Goal: Task Accomplishment & Management: Use online tool/utility

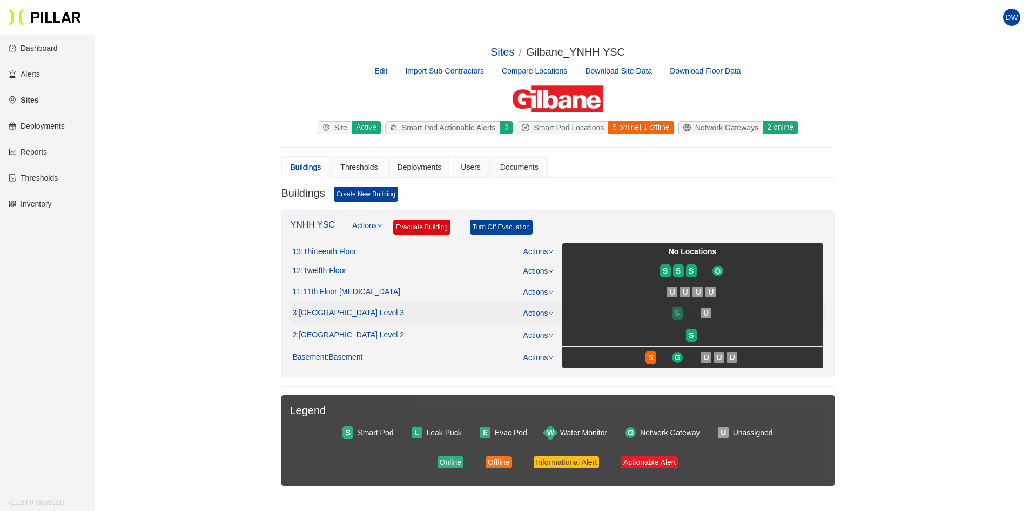
click at [681, 316] on div "S" at bounding box center [677, 313] width 11 height 9
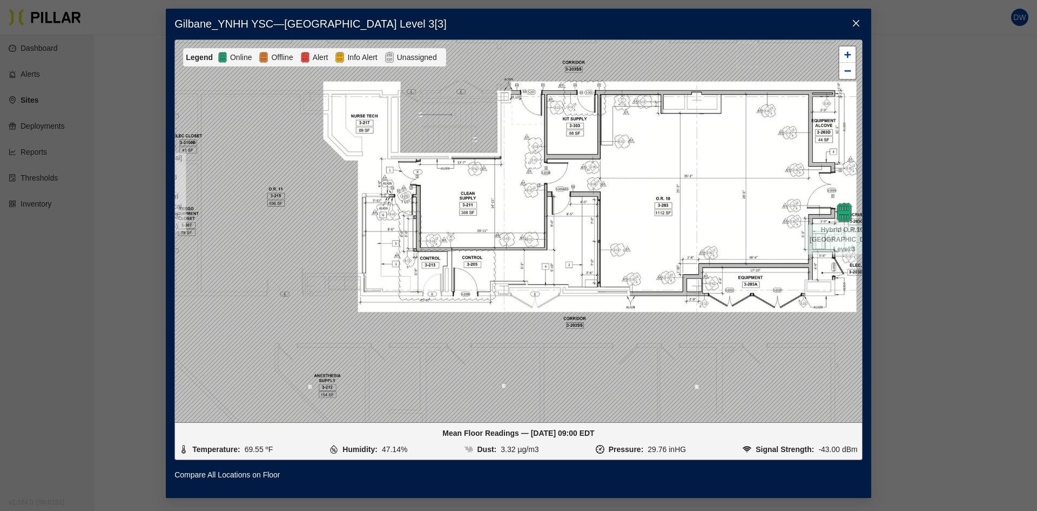
click at [860, 19] on icon "close" at bounding box center [856, 23] width 9 height 9
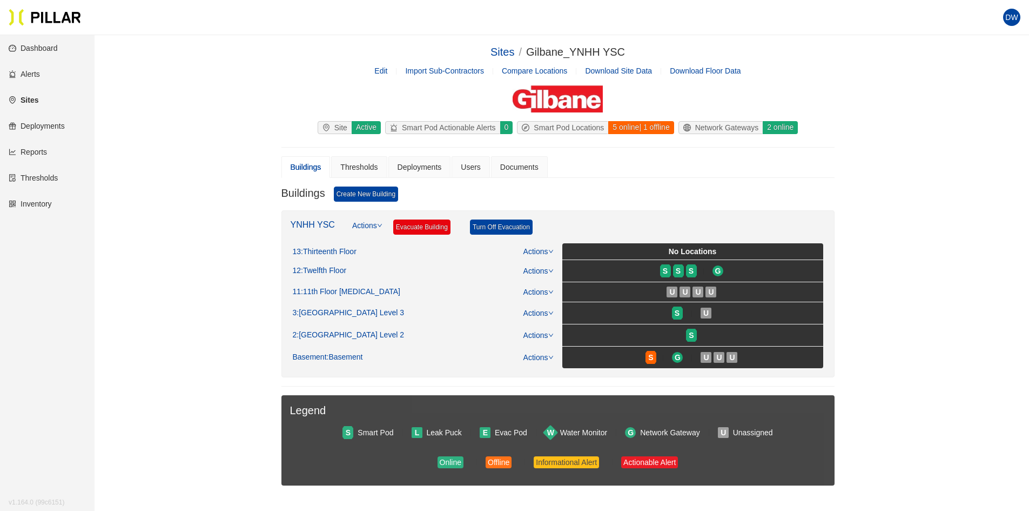
click at [22, 148] on link "Reports" at bounding box center [28, 152] width 38 height 9
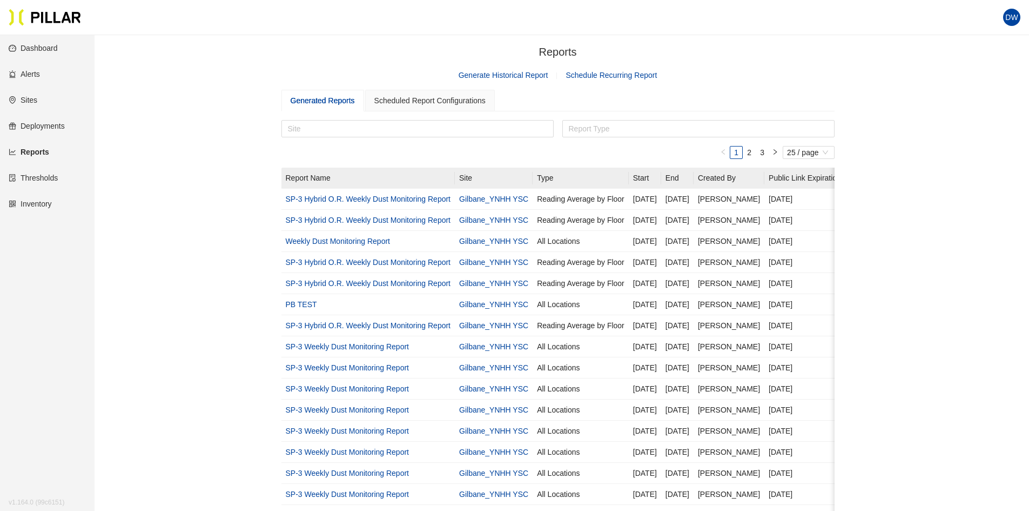
click at [492, 79] on link "Generate Historical Report" at bounding box center [504, 75] width 90 height 9
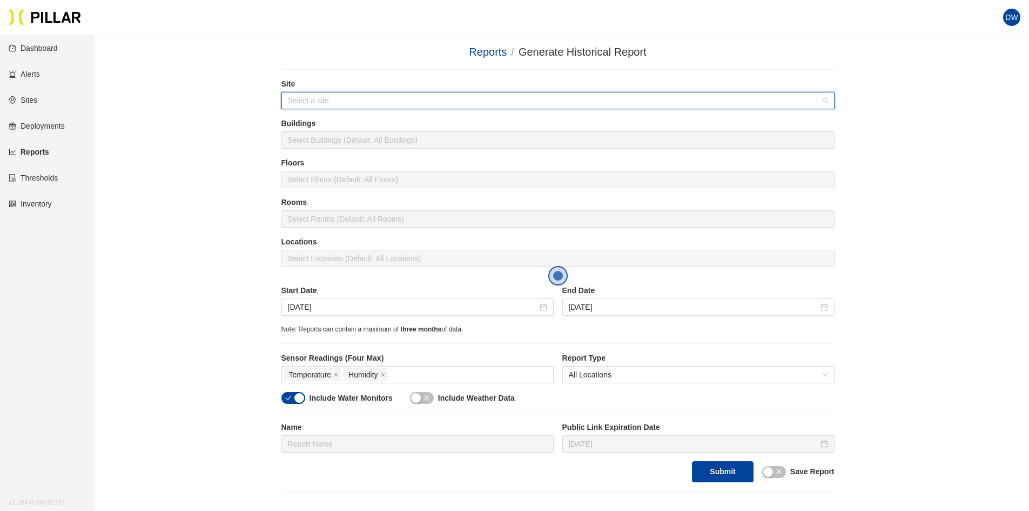
click at [403, 108] on input "search" at bounding box center [554, 100] width 533 height 16
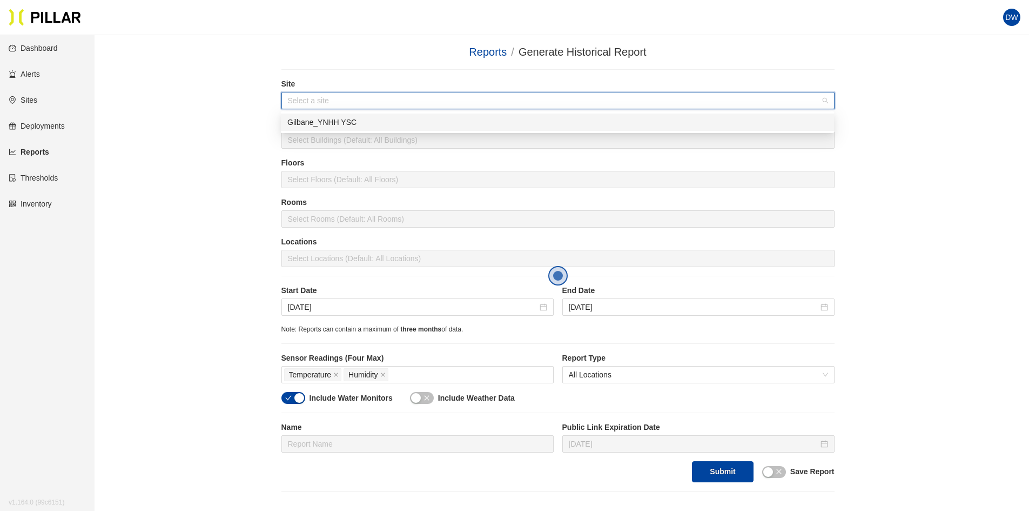
click at [383, 122] on div "Gilbane_YNHH YSC" at bounding box center [557, 122] width 540 height 12
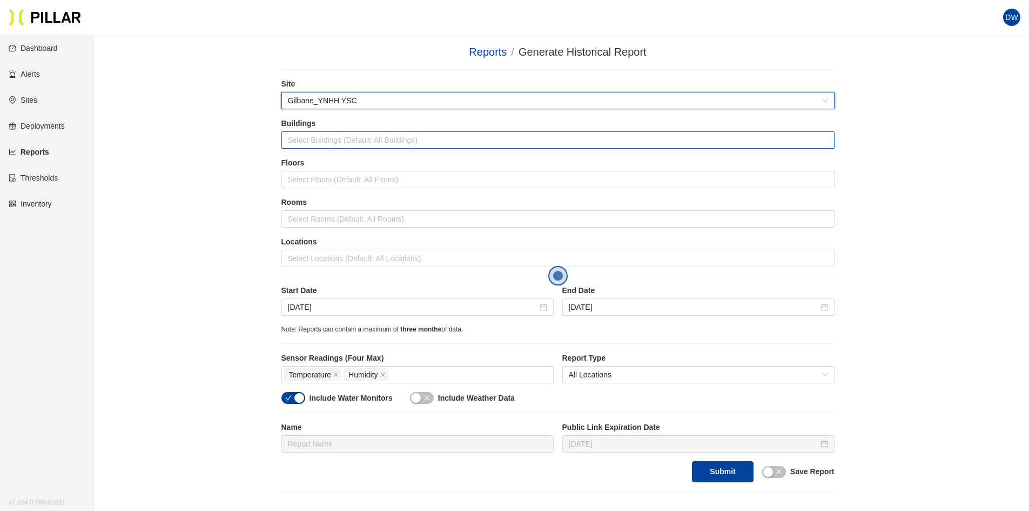
click at [365, 141] on div at bounding box center [558, 139] width 548 height 15
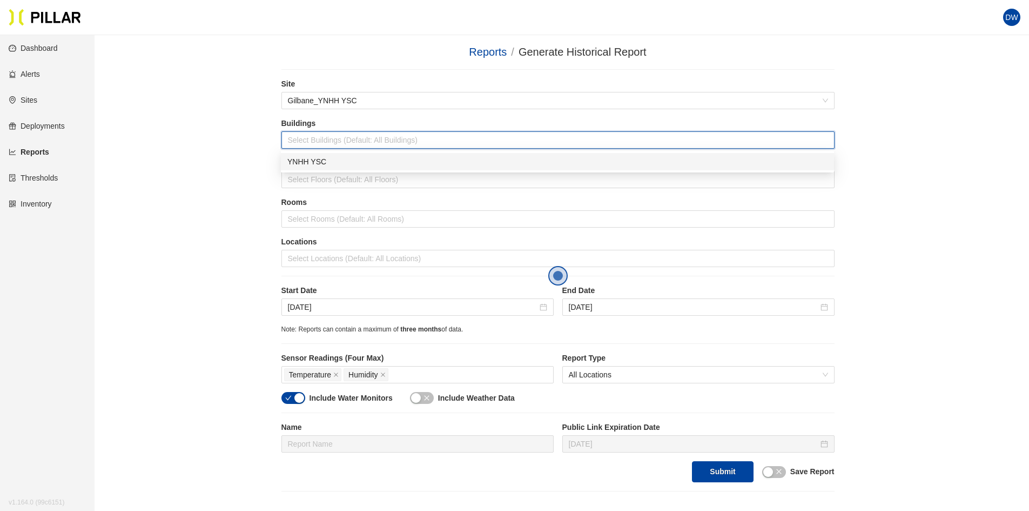
click at [365, 163] on div "YNHH YSC" at bounding box center [557, 162] width 540 height 12
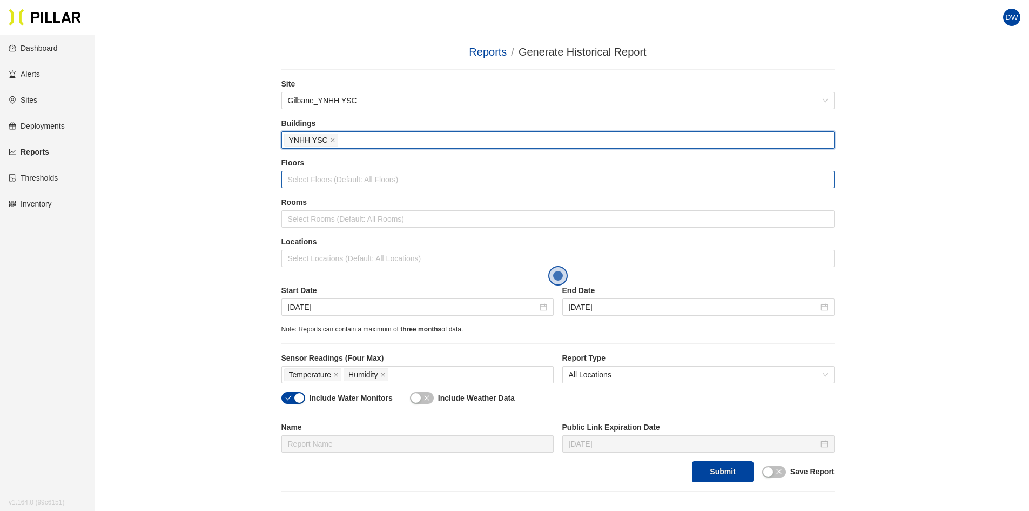
click at [353, 185] on div at bounding box center [558, 179] width 548 height 15
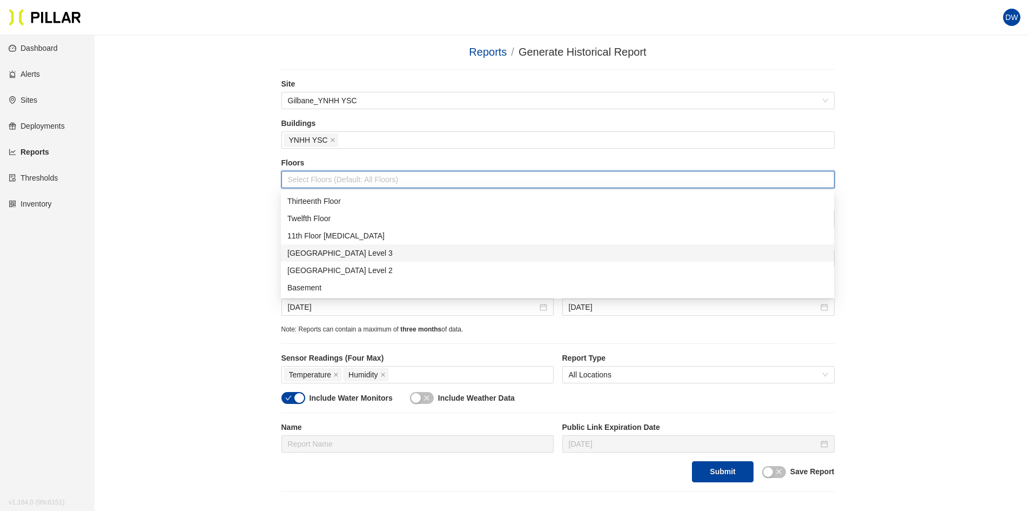
click at [357, 251] on div "[GEOGRAPHIC_DATA] Level 3" at bounding box center [557, 253] width 540 height 12
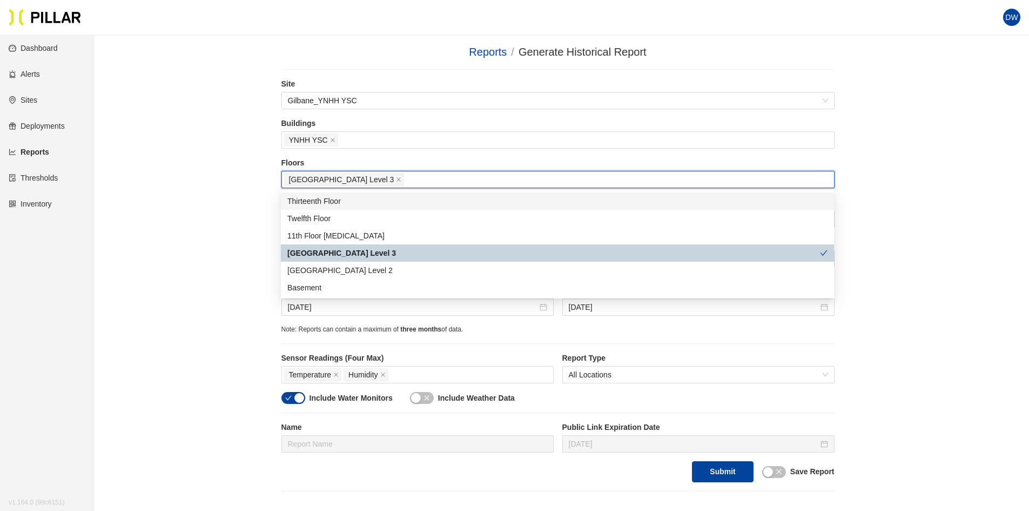
click at [237, 164] on div "Reports / Generate Historical Report / Site Gilbane_YNHH YSC Buildings YNHH YSC…" at bounding box center [558, 267] width 874 height 447
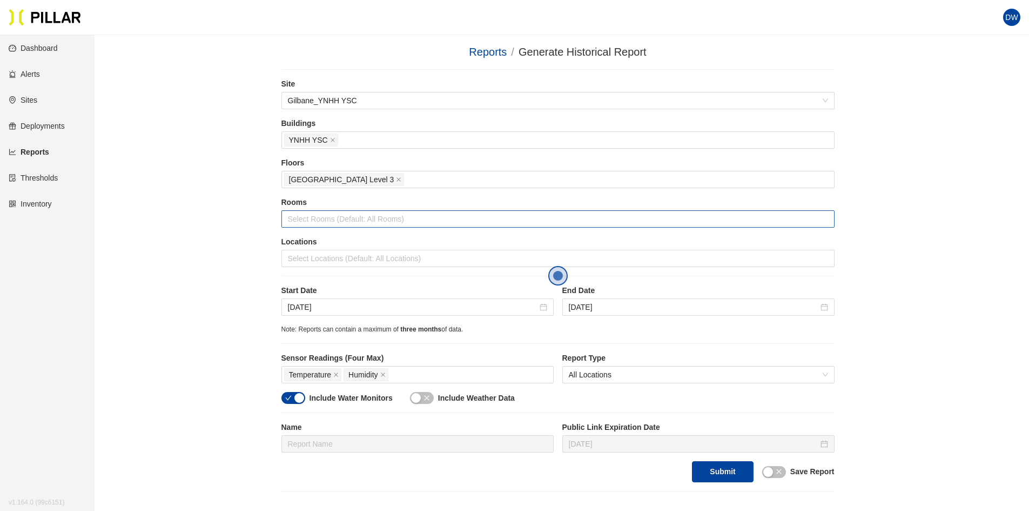
click at [331, 220] on div at bounding box center [558, 218] width 548 height 15
click at [193, 187] on div "Reports / Generate Historical Report / Site Gilbane_YNHH YSC Buildings YNHH YSC…" at bounding box center [558, 267] width 874 height 447
click at [297, 252] on div at bounding box center [558, 258] width 548 height 15
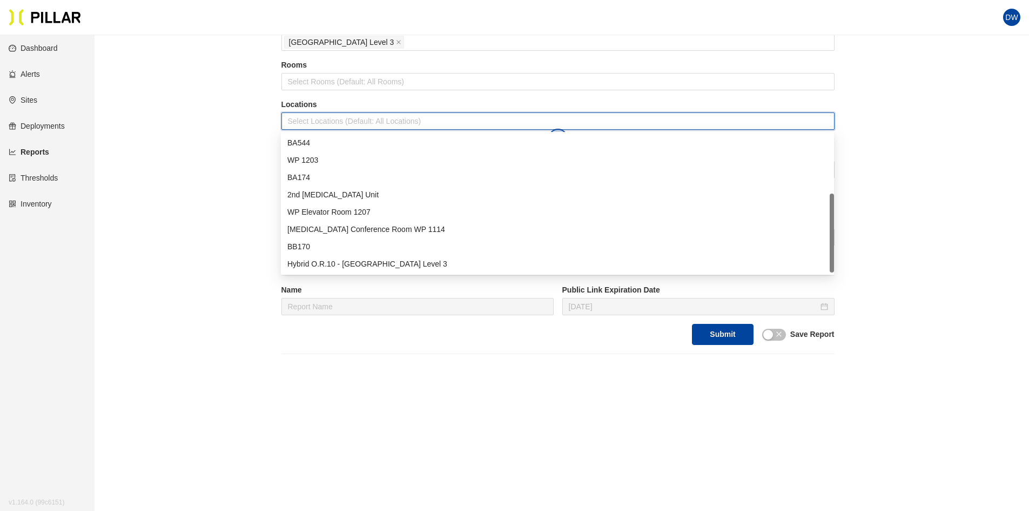
scroll to position [153, 0]
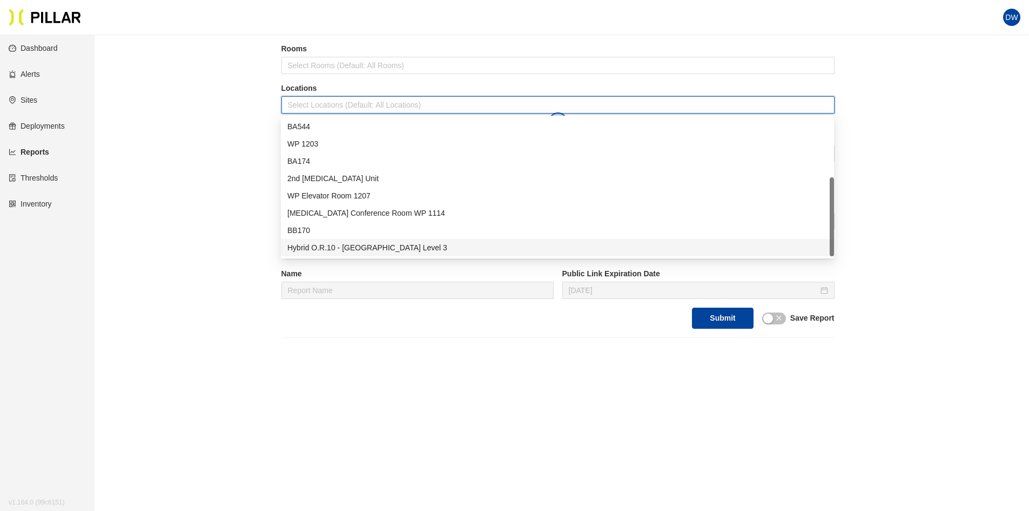
click at [380, 240] on div "Hybrid O.R.10 - [GEOGRAPHIC_DATA] Level 3" at bounding box center [557, 247] width 553 height 17
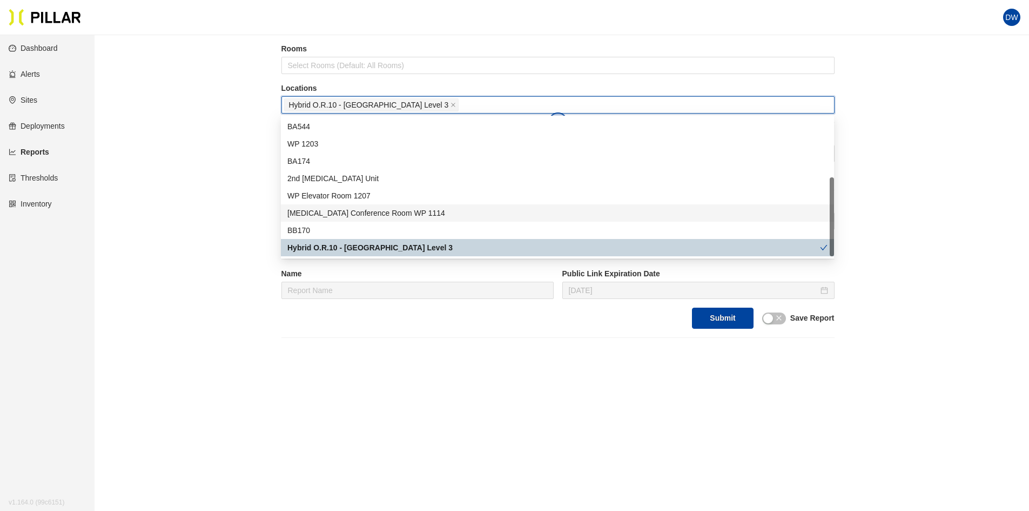
click at [101, 132] on main "Reports / Generate Historical Report / Site Gilbane_YNHH YSC Buildings YNHH YSC…" at bounding box center [514, 196] width 1029 height 629
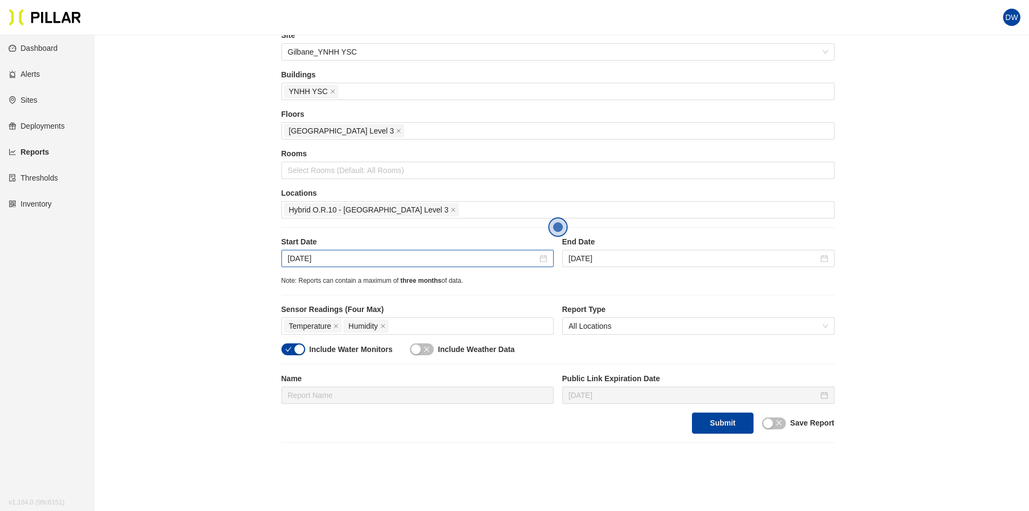
scroll to position [45, 0]
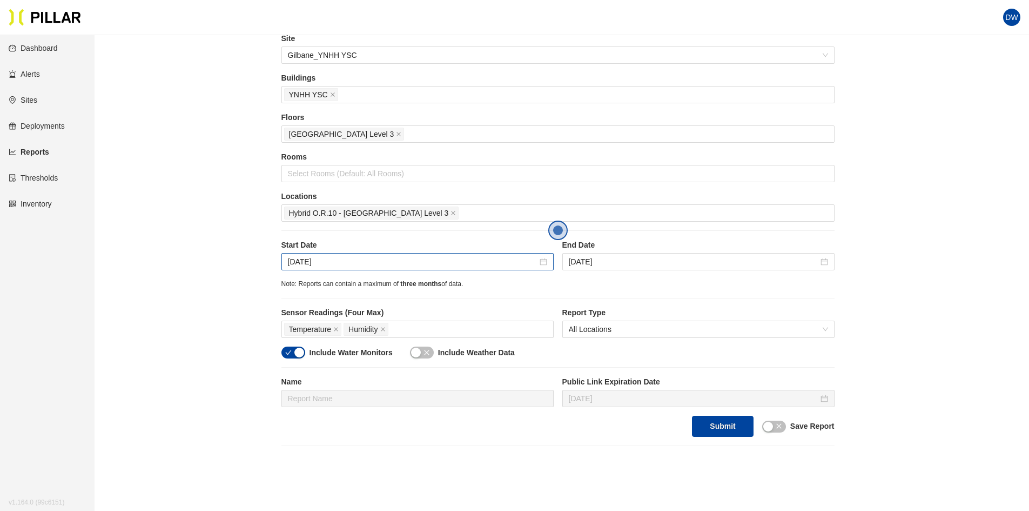
click at [549, 260] on div "[DATE]" at bounding box center [417, 261] width 272 height 17
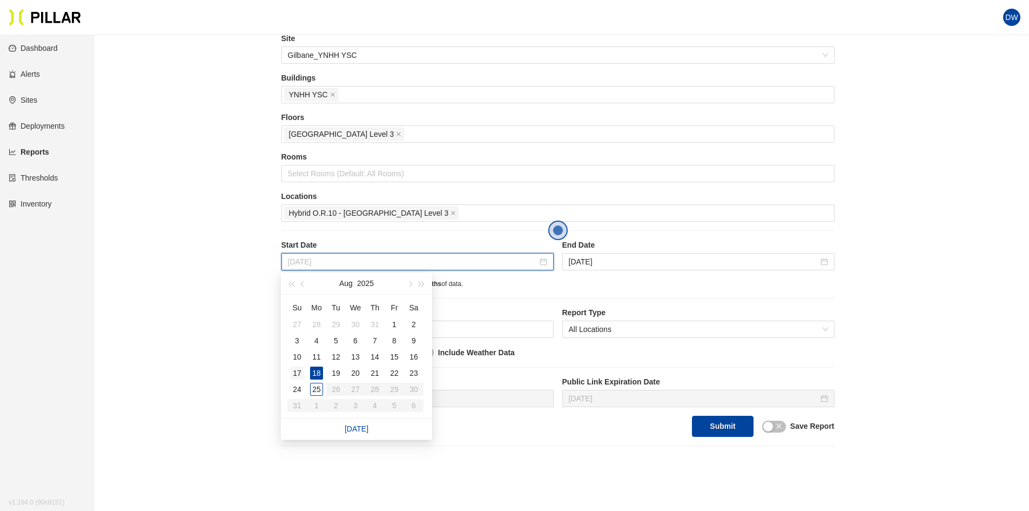
type input "[DATE]"
click at [300, 373] on div "17" at bounding box center [297, 372] width 13 height 13
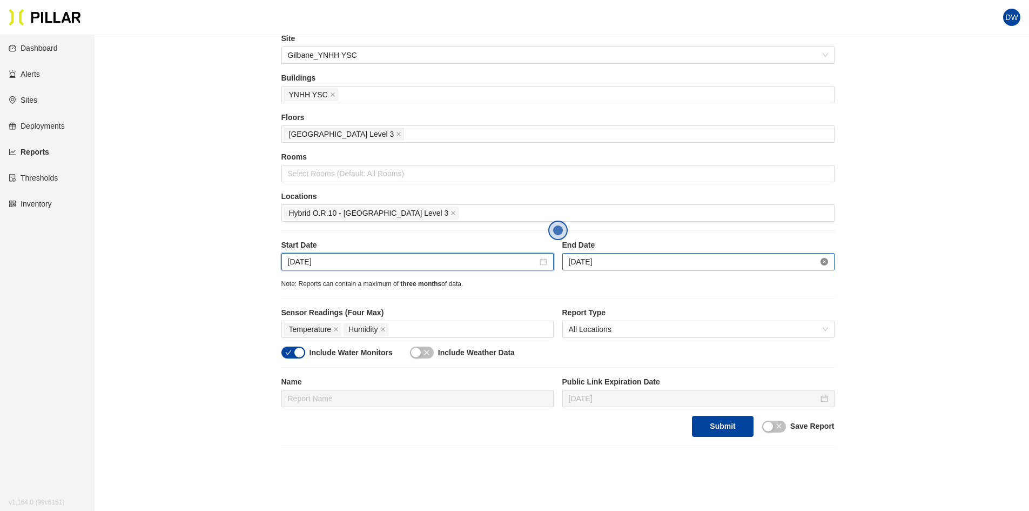
click at [825, 262] on icon "close-circle" at bounding box center [825, 262] width 8 height 8
click at [823, 263] on icon "close-circle" at bounding box center [825, 262] width 8 height 8
click at [725, 258] on input "[DATE]" at bounding box center [694, 262] width 250 height 12
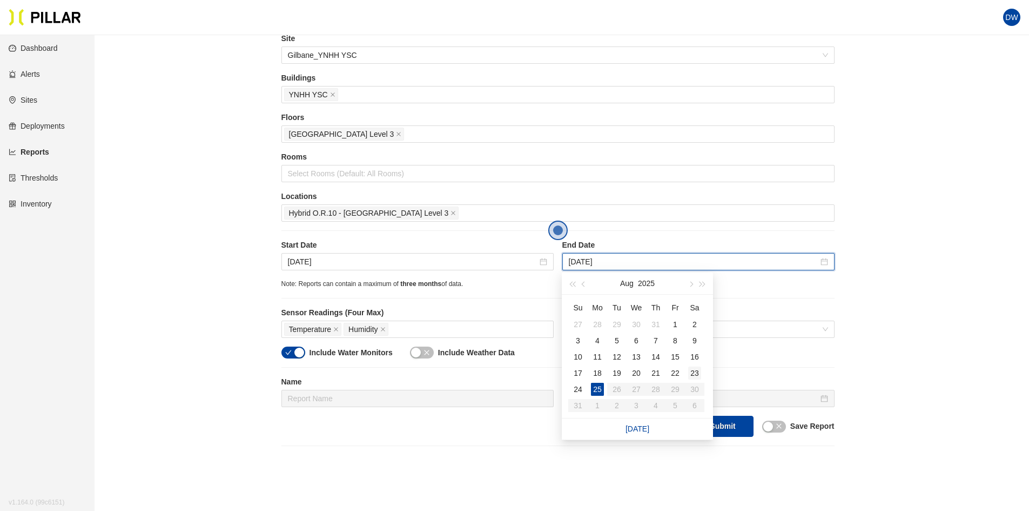
type input "[DATE]"
click at [698, 375] on div "23" at bounding box center [694, 372] width 13 height 13
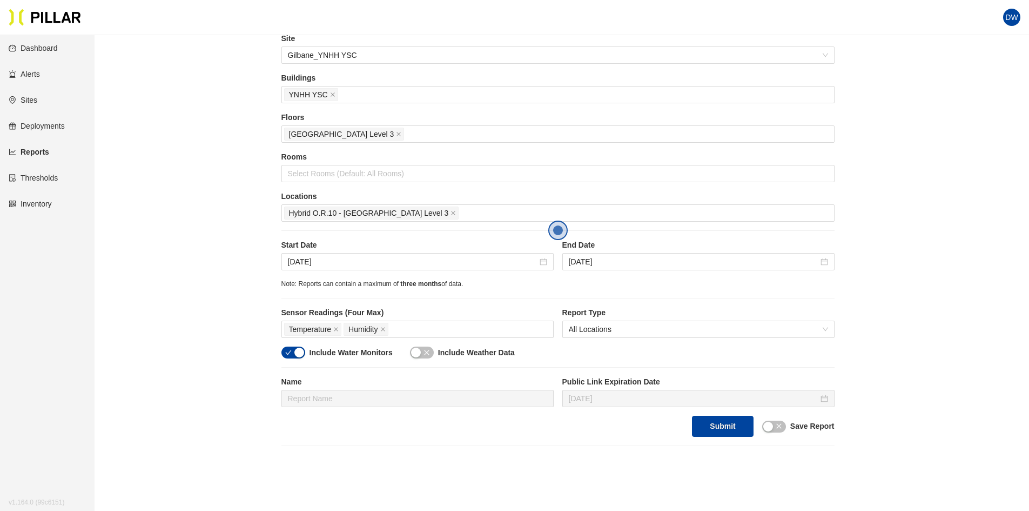
click at [676, 290] on div "Site Gilbane_YNHH YSC Buildings YNHH YSC Floors [GEOGRAPHIC_DATA] Level 3 Rooms…" at bounding box center [557, 235] width 553 height 404
click at [423, 324] on div "Temperature Humidity" at bounding box center [417, 328] width 267 height 15
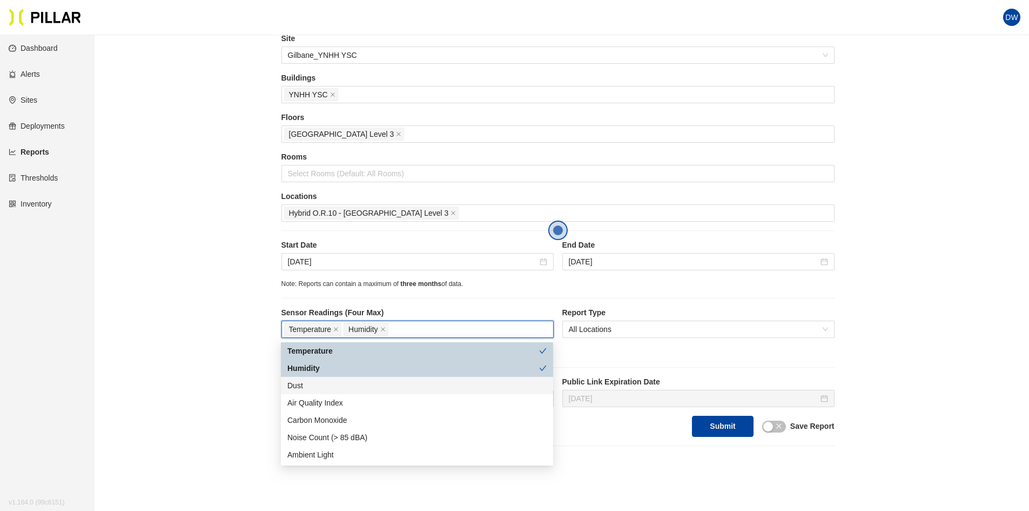
click at [373, 384] on div "Dust" at bounding box center [416, 385] width 259 height 12
click at [446, 301] on div "Site Gilbane_YNHH YSC Buildings YNHH YSC Floors [GEOGRAPHIC_DATA] Level 3 Rooms…" at bounding box center [557, 235] width 553 height 404
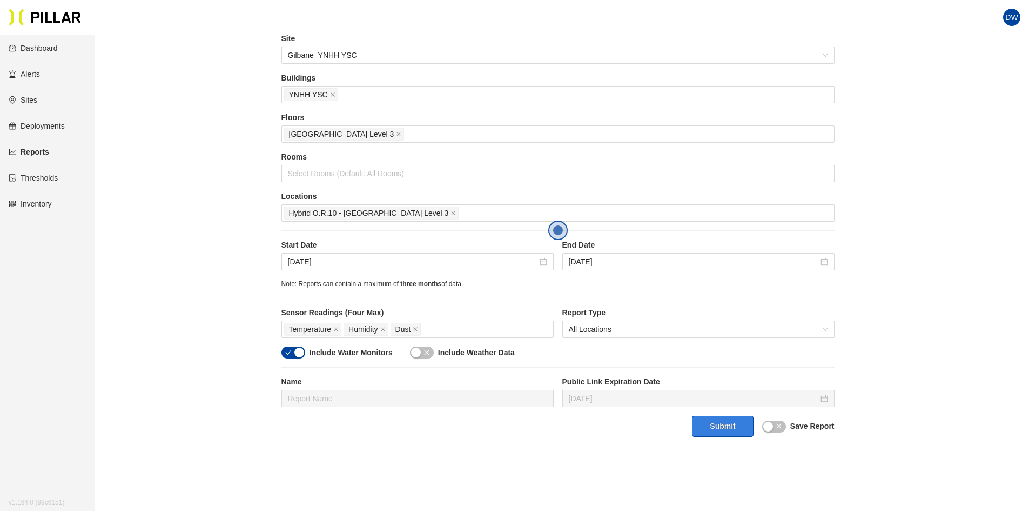
click at [741, 423] on button "Submit" at bounding box center [722, 425] width 61 height 21
click at [734, 434] on button "Submit" at bounding box center [722, 425] width 61 height 21
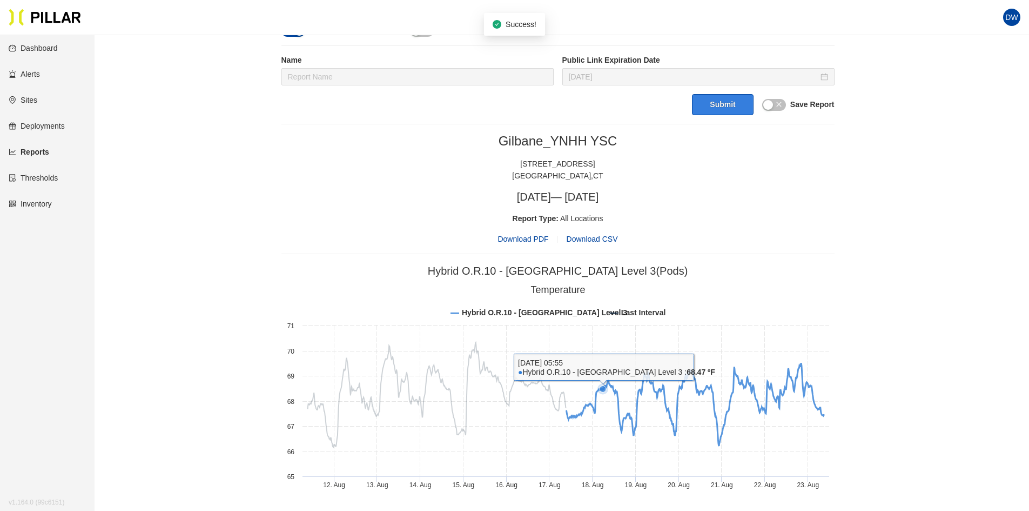
scroll to position [370, 0]
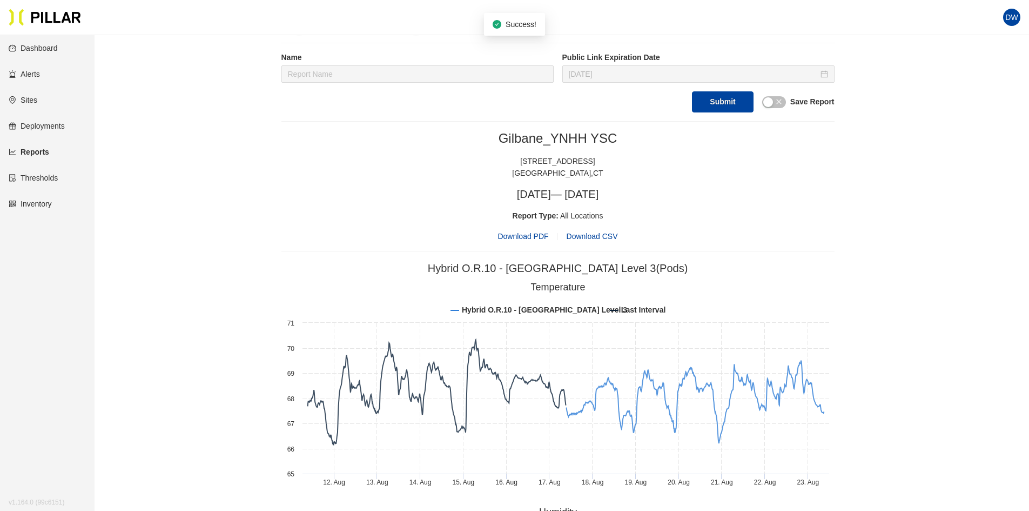
click at [509, 239] on span "Download PDF" at bounding box center [523, 236] width 51 height 12
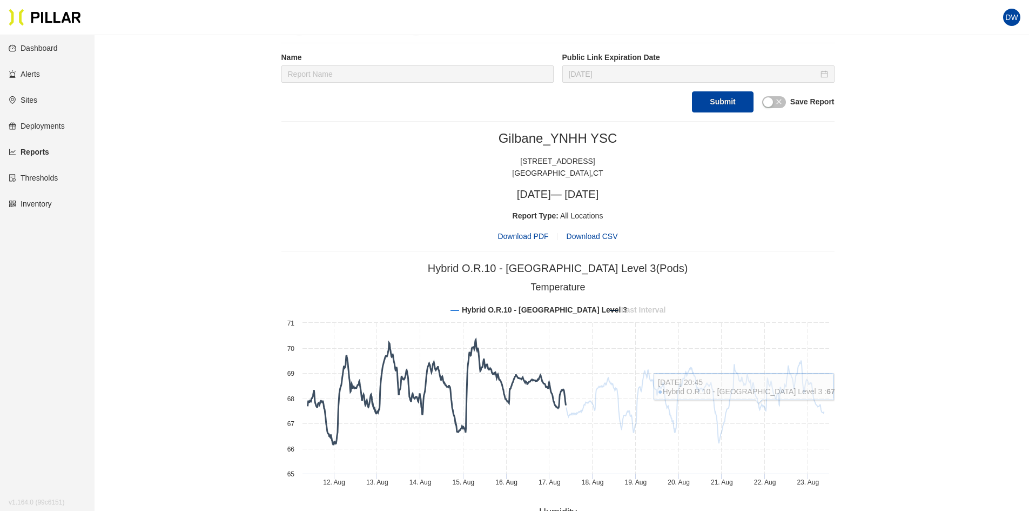
click at [623, 309] on tspan "Last Interval" at bounding box center [643, 309] width 44 height 9
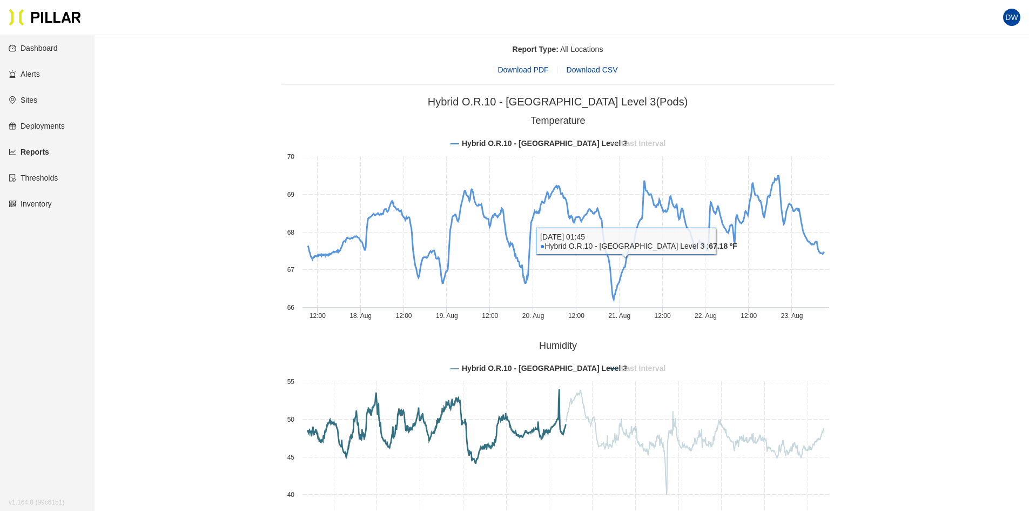
scroll to position [586, 0]
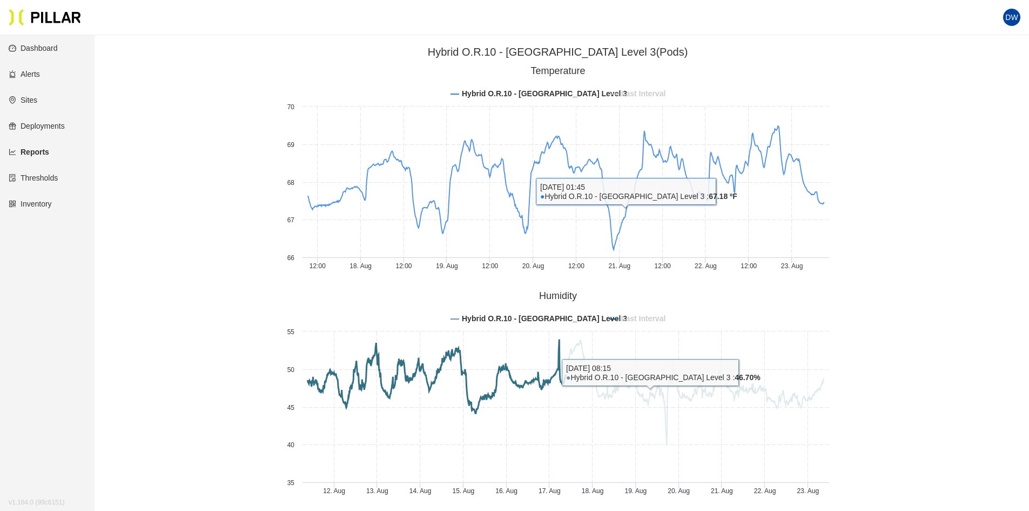
click at [651, 318] on tspan "Last Interval" at bounding box center [643, 318] width 44 height 9
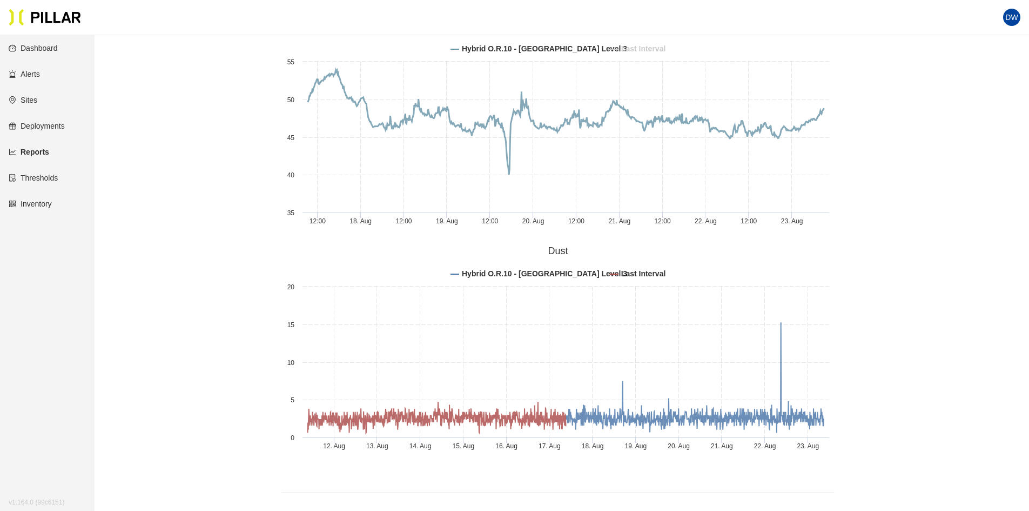
scroll to position [856, 0]
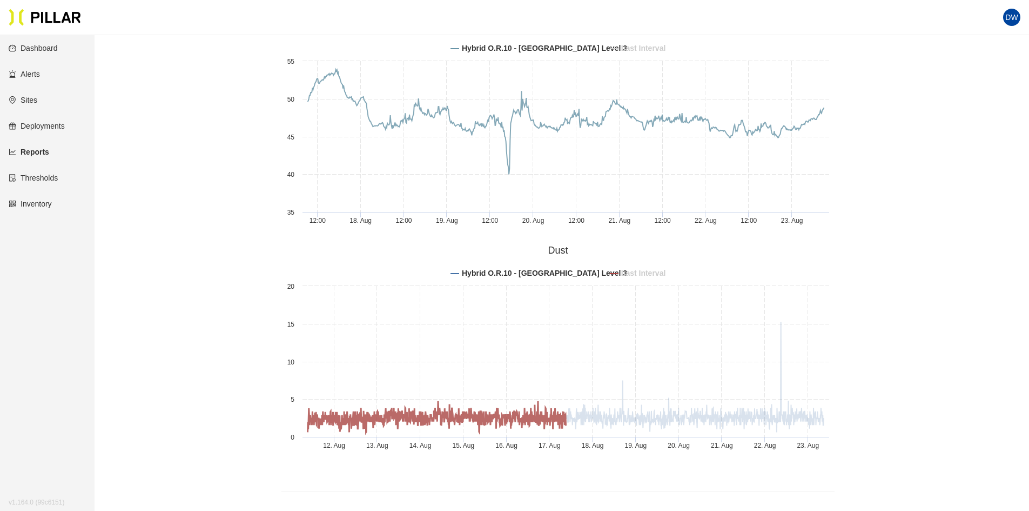
click at [654, 276] on tspan "Last Interval" at bounding box center [643, 273] width 44 height 9
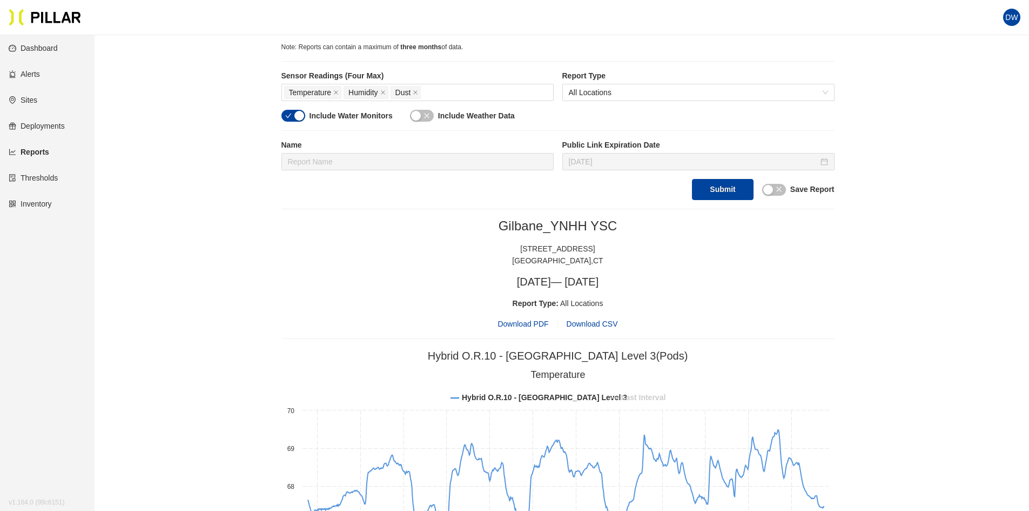
scroll to position [324, 0]
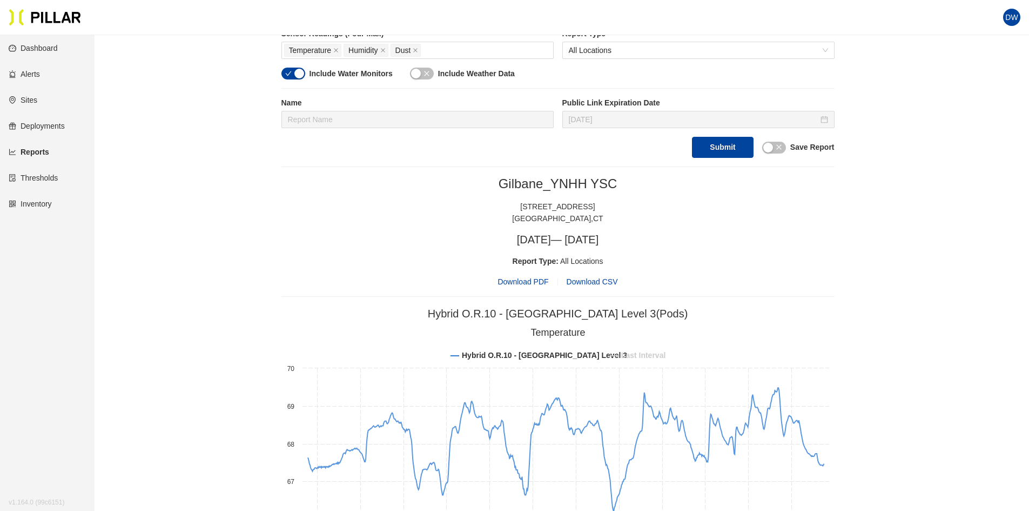
click at [542, 278] on span "Download PDF" at bounding box center [523, 282] width 51 height 12
